Goal: Use online tool/utility: Utilize a website feature to perform a specific function

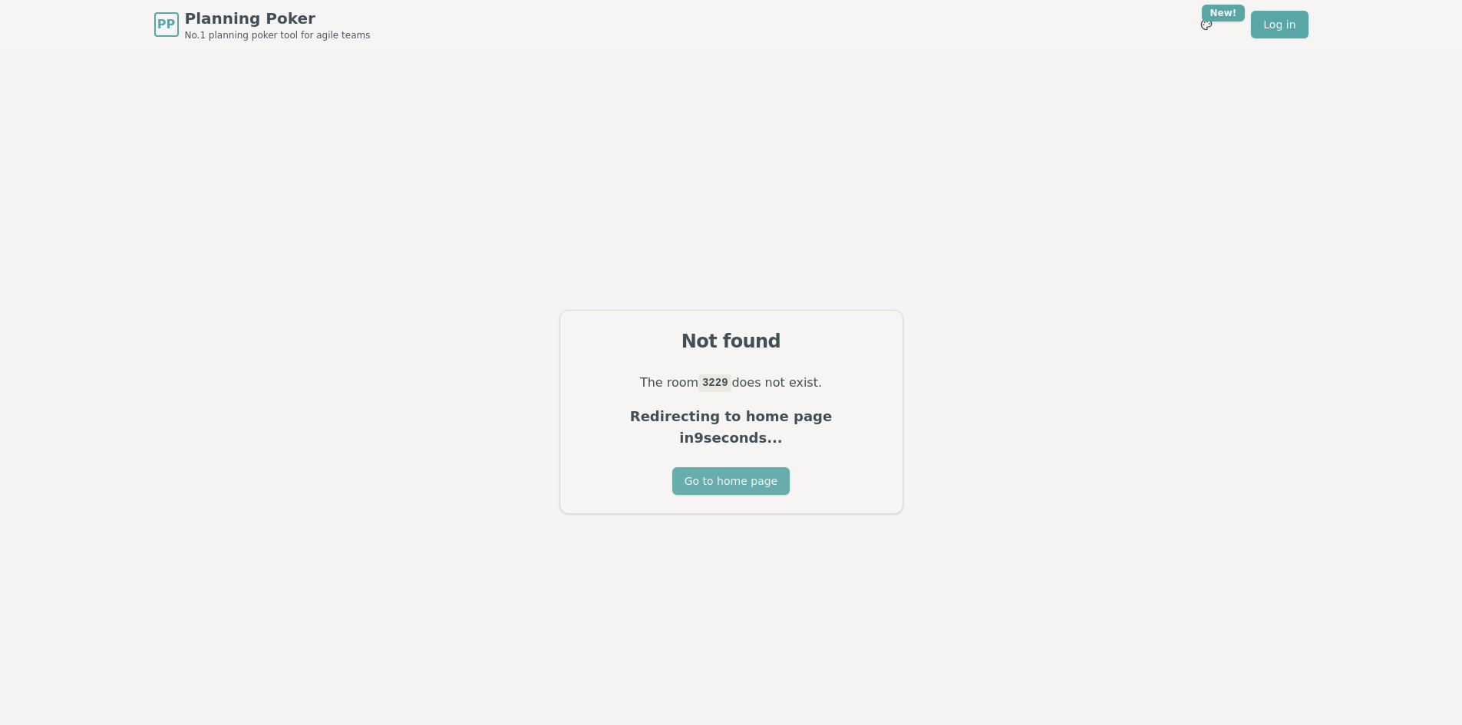
click at [706, 467] on button "Go to home page" at bounding box center [730, 481] width 117 height 28
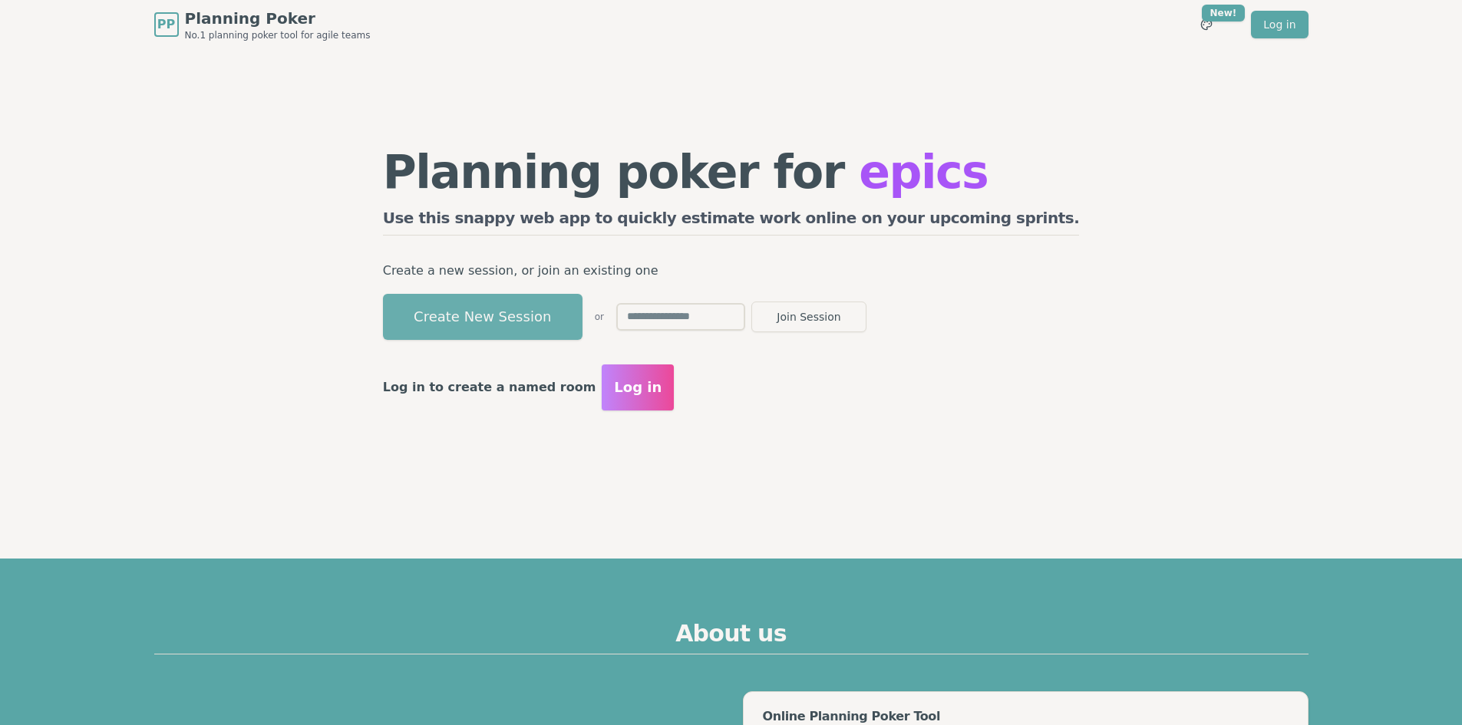
click at [513, 319] on button "Create New Session" at bounding box center [483, 317] width 200 height 46
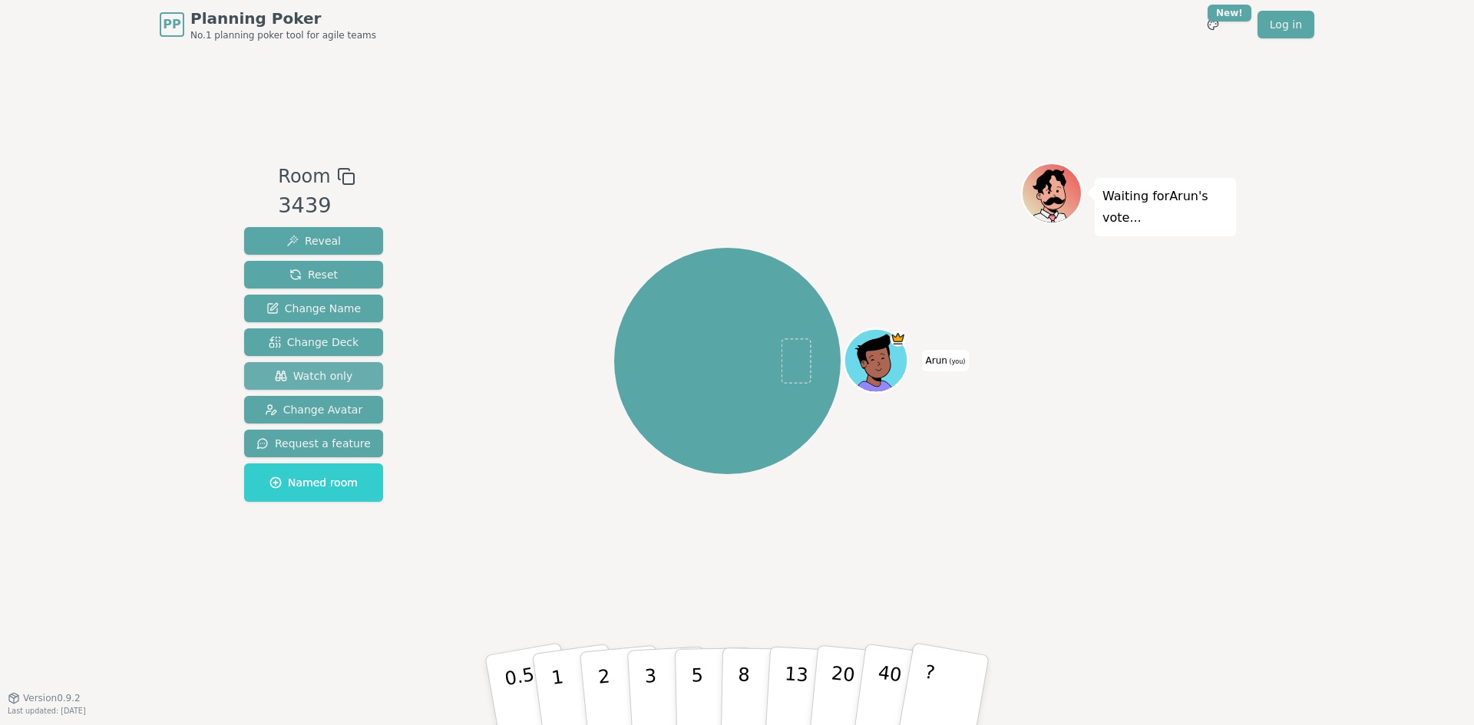
click at [340, 375] on span "Watch only" at bounding box center [314, 375] width 78 height 15
